Goal: Check status: Check status

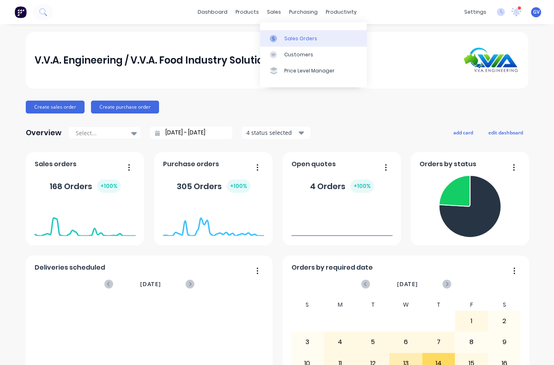
click at [295, 40] on div "Sales Orders" at bounding box center [300, 38] width 33 height 7
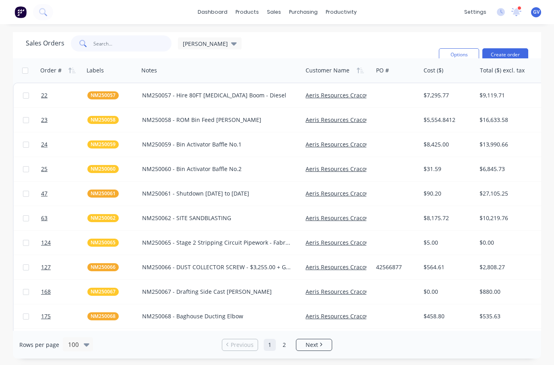
click at [113, 42] on input "text" at bounding box center [132, 43] width 79 height 16
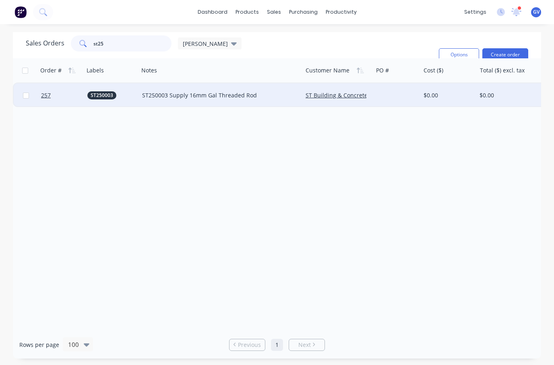
type input "st25"
click at [298, 97] on div "ST250003 Supply 16mm Gal Threaded Rod" at bounding box center [220, 95] width 157 height 8
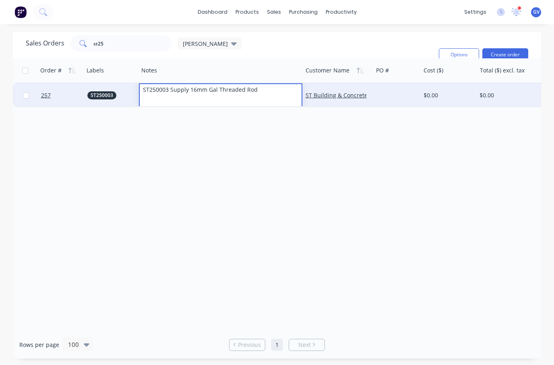
click at [117, 101] on div "ST250003" at bounding box center [111, 95] width 55 height 24
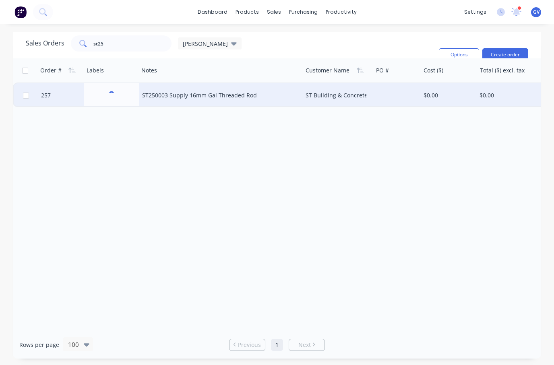
click at [23, 95] on input "checkbox" at bounding box center [26, 96] width 6 height 6
checkbox input "true"
click at [129, 95] on div "ST250003" at bounding box center [110, 95] width 46 height 8
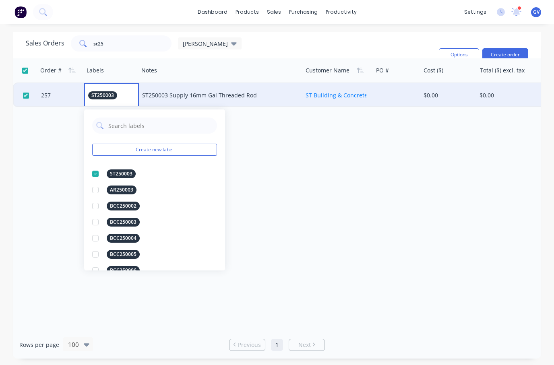
click at [358, 97] on link "ST Building & Concrete Construction PTY LTD" at bounding box center [366, 95] width 121 height 8
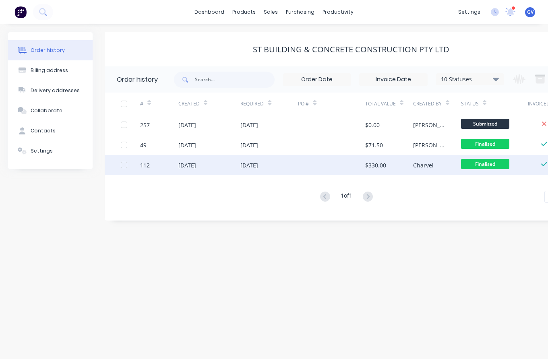
click at [122, 166] on div at bounding box center [124, 165] width 16 height 16
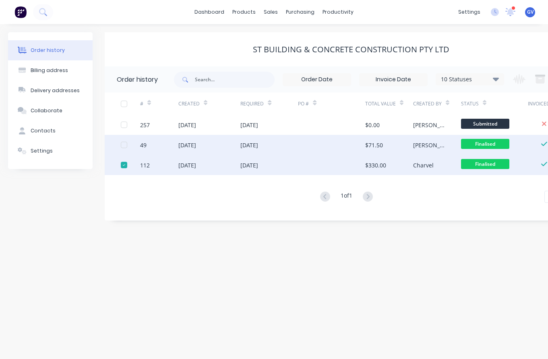
click at [124, 147] on div at bounding box center [124, 145] width 16 height 16
click at [363, 146] on div at bounding box center [331, 145] width 67 height 20
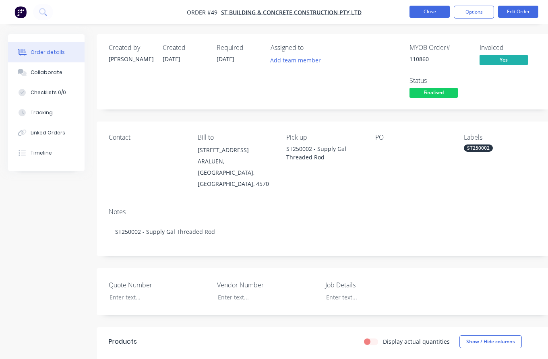
click at [433, 9] on button "Close" at bounding box center [430, 12] width 40 height 12
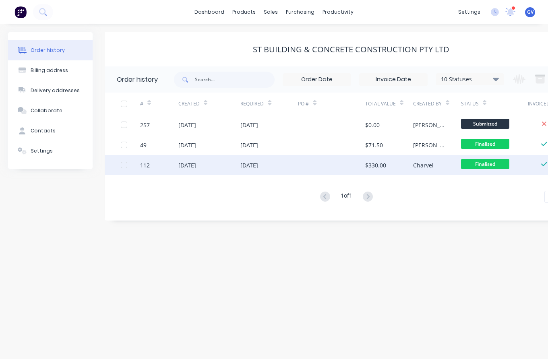
click at [122, 164] on div at bounding box center [124, 165] width 16 height 16
click at [348, 169] on div at bounding box center [331, 165] width 67 height 20
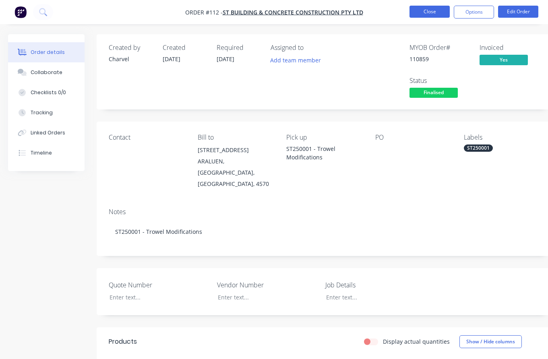
click at [433, 11] on button "Close" at bounding box center [430, 12] width 40 height 12
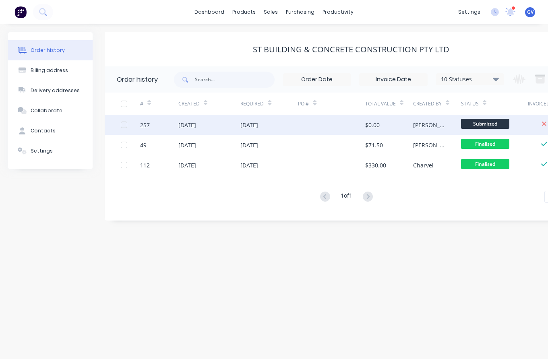
click at [286, 122] on div "[DATE]" at bounding box center [269, 125] width 58 height 20
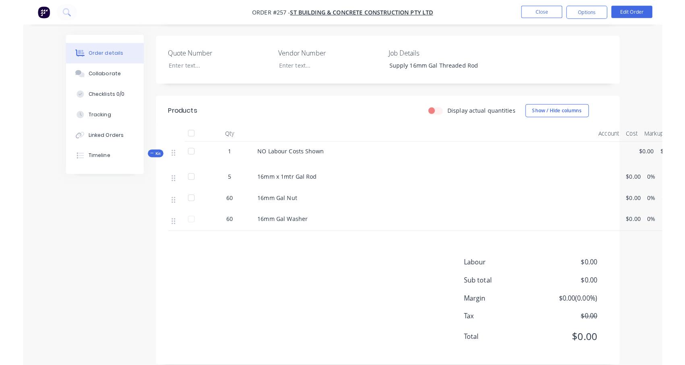
scroll to position [194, 0]
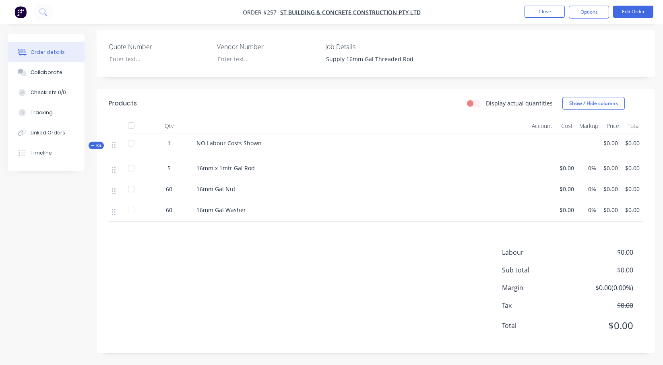
drag, startPoint x: 237, startPoint y: 292, endPoint x: 233, endPoint y: 286, distance: 7.3
click at [236, 291] on div "Labour $0.00 Sub total $0.00 Margin $0.00 ( 0.00 %) Tax $0.00 Total $0.00" at bounding box center [376, 294] width 534 height 93
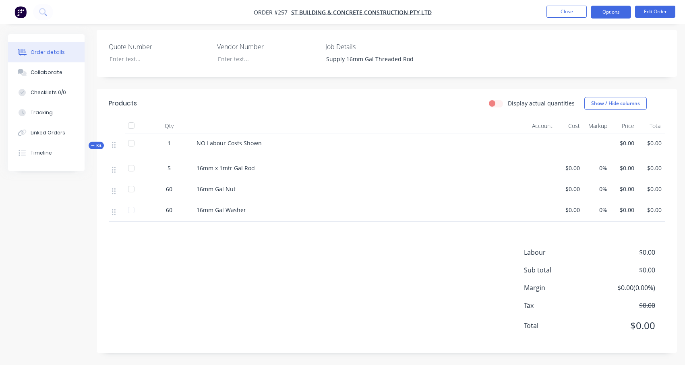
click at [554, 12] on button "Options" at bounding box center [611, 12] width 40 height 13
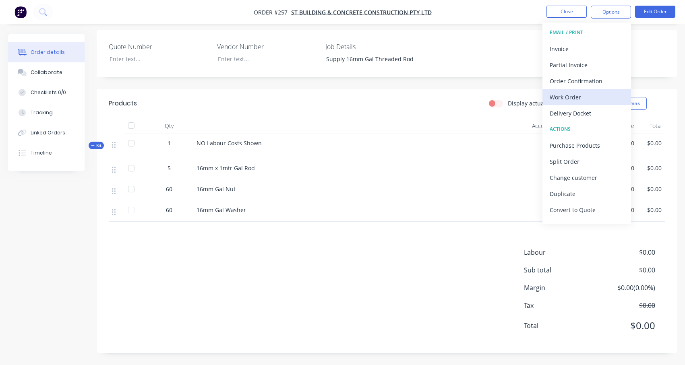
click at [554, 95] on div "Work Order" at bounding box center [587, 97] width 74 height 12
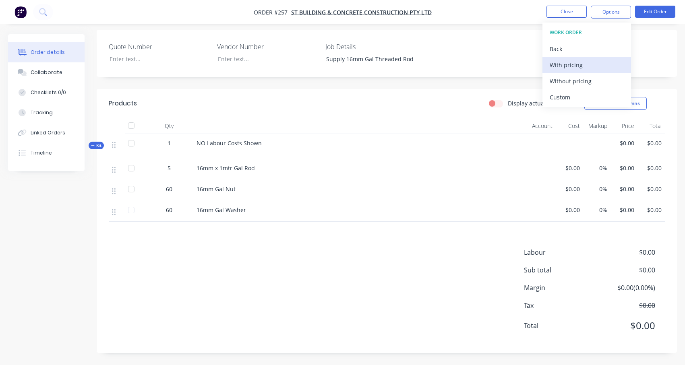
click at [554, 65] on div "With pricing" at bounding box center [587, 65] width 74 height 12
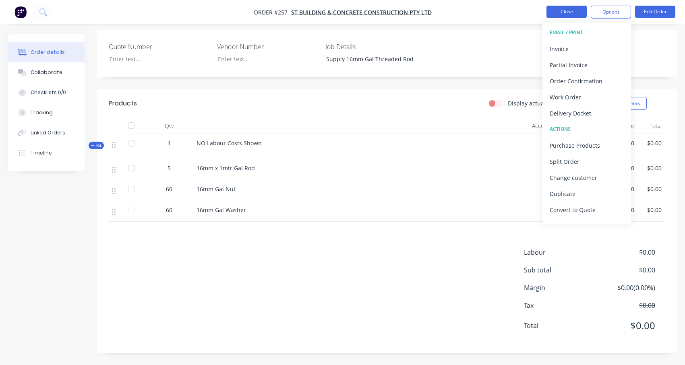
click at [554, 9] on button "Close" at bounding box center [566, 12] width 40 height 12
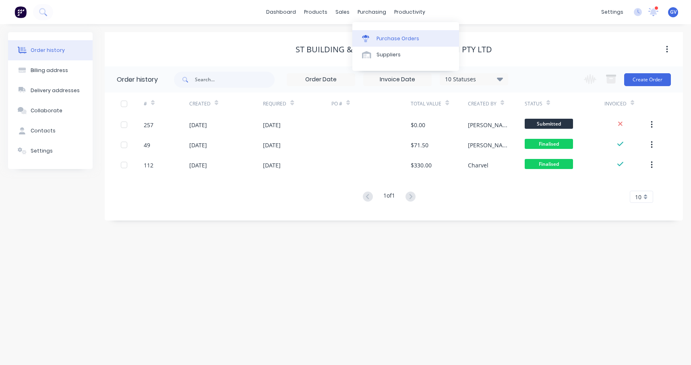
click at [385, 36] on div "Purchase Orders" at bounding box center [398, 38] width 43 height 7
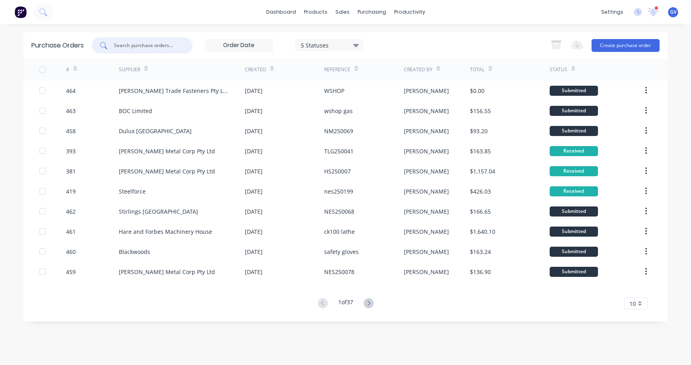
click at [145, 47] on input "text" at bounding box center [146, 45] width 67 height 8
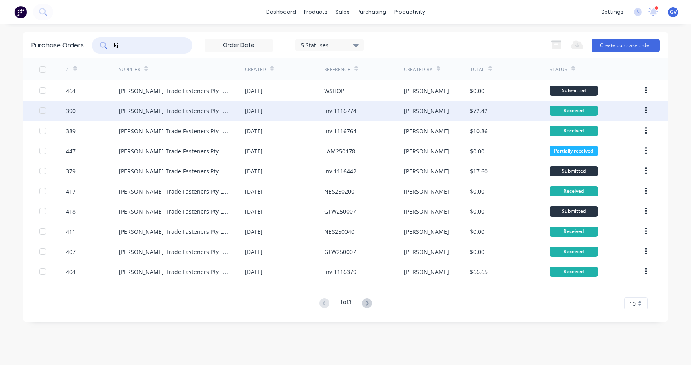
click at [43, 111] on div at bounding box center [43, 111] width 16 height 16
type input "kj"
click at [232, 111] on div "[PERSON_NAME] Trade Fasteners Pty Ltd" at bounding box center [182, 111] width 126 height 20
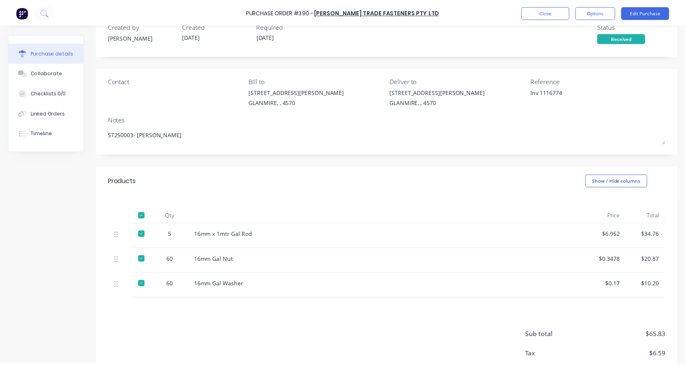
scroll to position [69, 0]
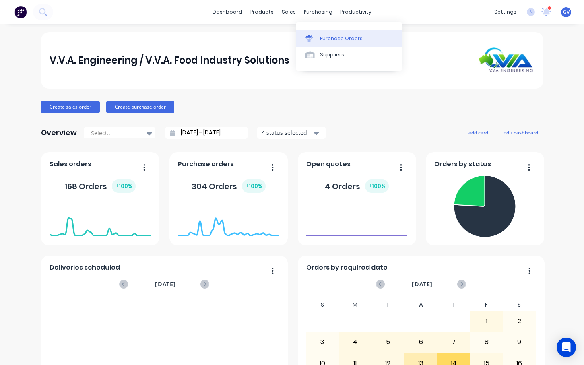
click at [335, 39] on div "Purchase Orders" at bounding box center [341, 38] width 43 height 7
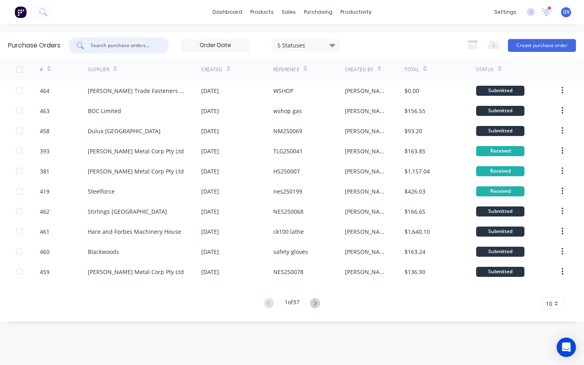
click at [104, 47] on input "text" at bounding box center [123, 45] width 67 height 8
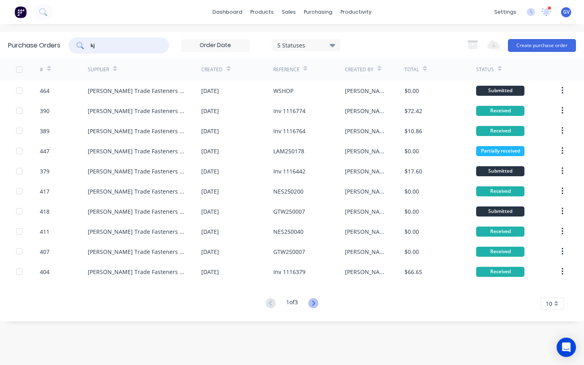
type input "kj"
click at [315, 305] on icon at bounding box center [313, 303] width 3 height 5
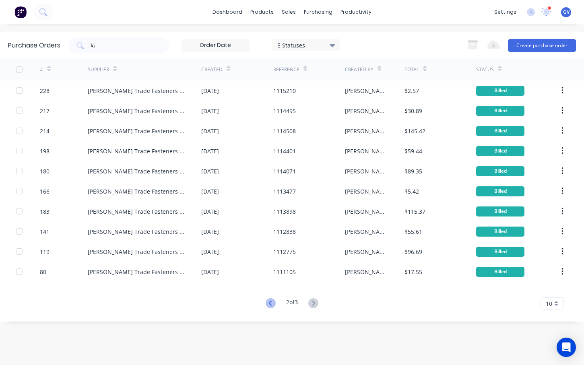
click at [269, 304] on icon at bounding box center [270, 303] width 3 height 5
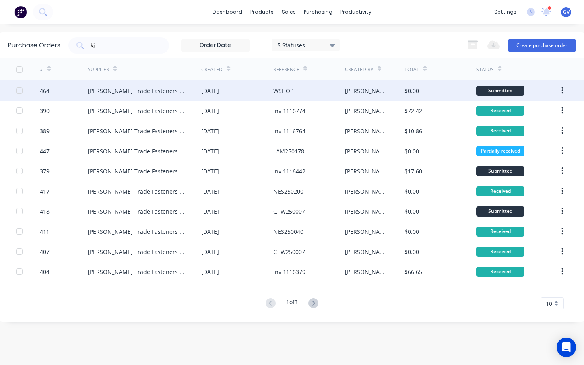
click at [74, 91] on div "464" at bounding box center [64, 91] width 48 height 20
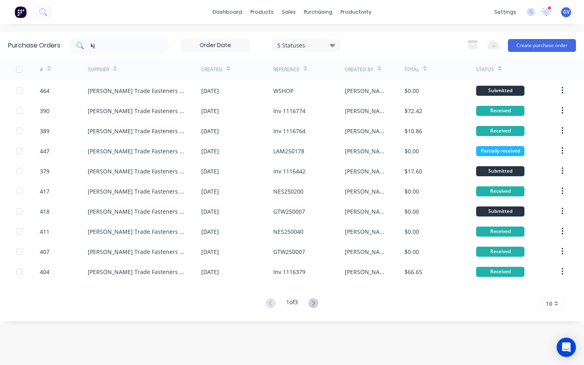
click at [106, 44] on input "kj" at bounding box center [123, 45] width 67 height 8
type input "k"
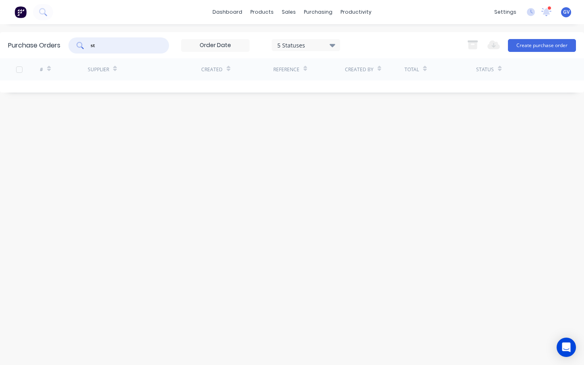
type input "s"
type input "kj"
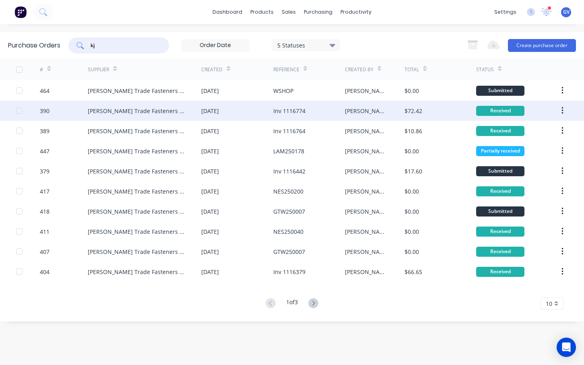
click at [183, 112] on div "[PERSON_NAME] Trade Fasteners Pty Ltd" at bounding box center [145, 111] width 114 height 20
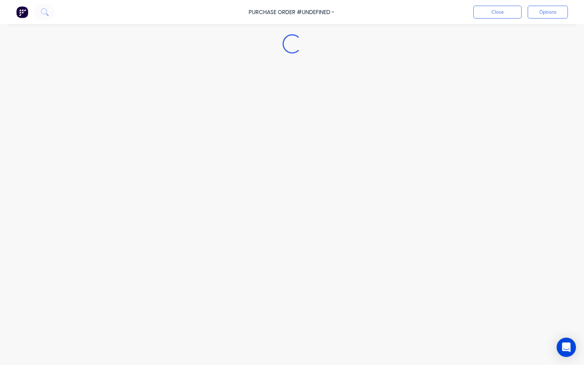
type textarea "x"
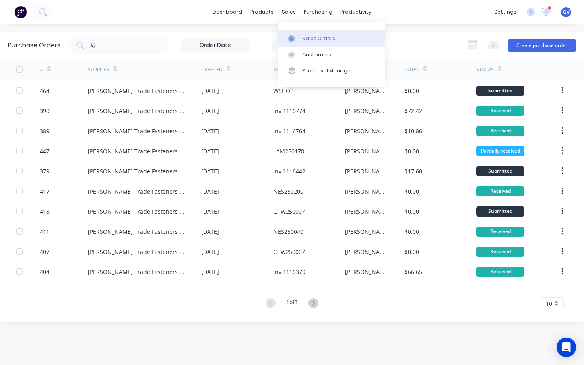
click at [313, 35] on div "Sales Orders" at bounding box center [318, 38] width 33 height 7
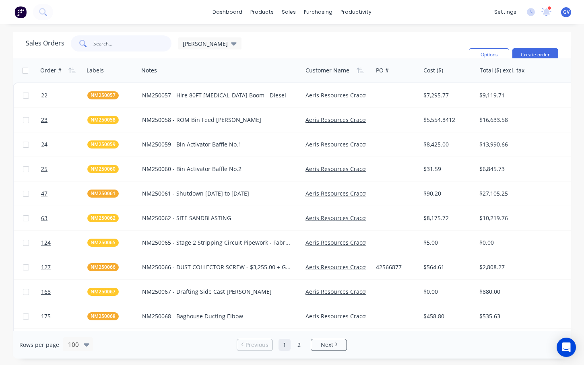
click at [107, 43] on input "text" at bounding box center [132, 43] width 79 height 16
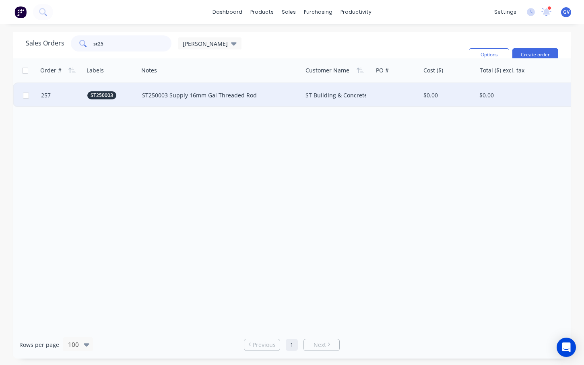
type input "st25"
click at [25, 97] on input "checkbox" at bounding box center [26, 96] width 6 height 6
checkbox input "true"
click at [376, 97] on div at bounding box center [397, 95] width 48 height 24
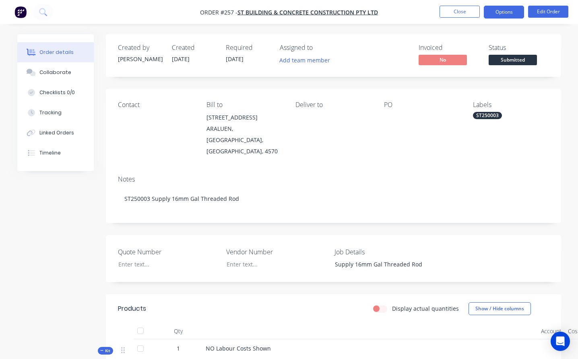
click at [505, 10] on button "Options" at bounding box center [504, 12] width 40 height 13
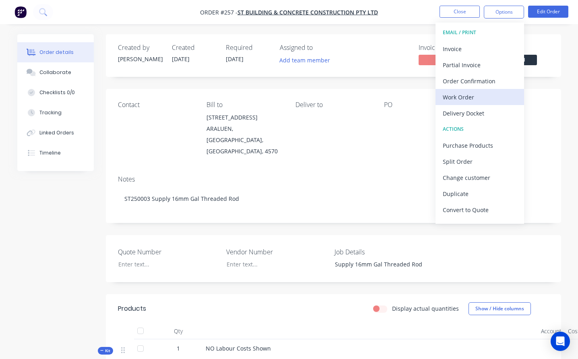
click at [467, 95] on div "Work Order" at bounding box center [480, 97] width 74 height 12
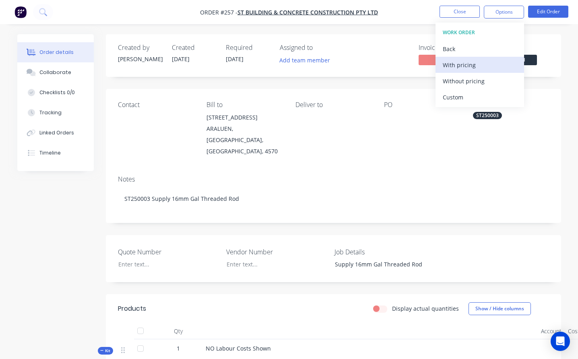
click at [466, 67] on div "With pricing" at bounding box center [480, 65] width 74 height 12
